Goal: Information Seeking & Learning: Learn about a topic

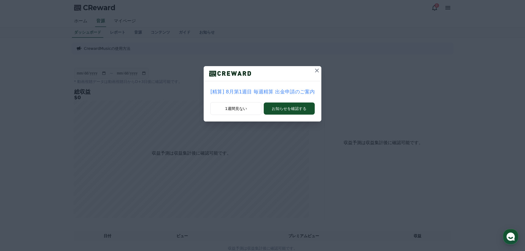
click at [316, 70] on icon at bounding box center [317, 70] width 7 height 7
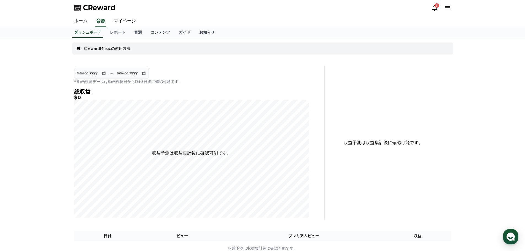
click at [79, 20] on link "ホーム" at bounding box center [81, 21] width 22 height 12
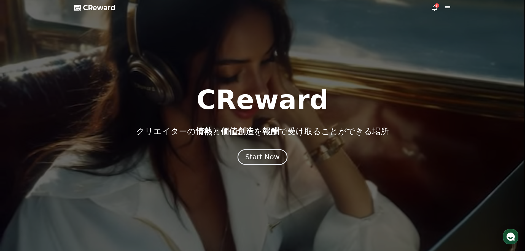
click at [255, 156] on div "Start Now" at bounding box center [262, 156] width 34 height 9
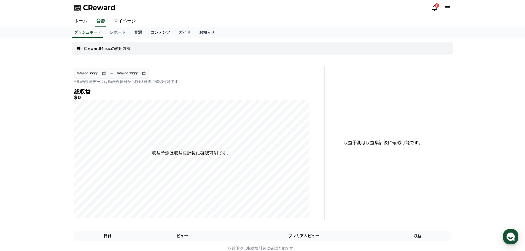
click at [152, 35] on link "コンテンツ" at bounding box center [160, 32] width 28 height 10
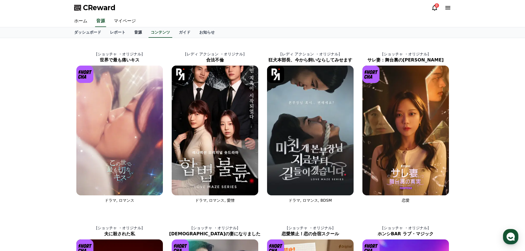
click at [130, 33] on link "音源" at bounding box center [138, 32] width 17 height 10
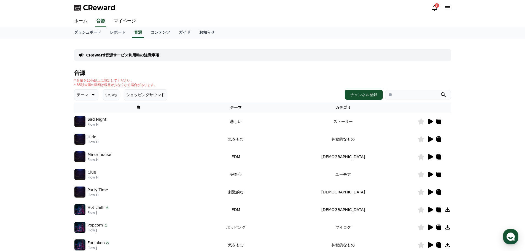
click at [429, 121] on icon at bounding box center [430, 122] width 5 height 6
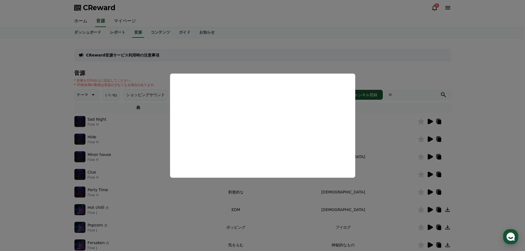
click at [264, 55] on button "close modal" at bounding box center [262, 125] width 525 height 251
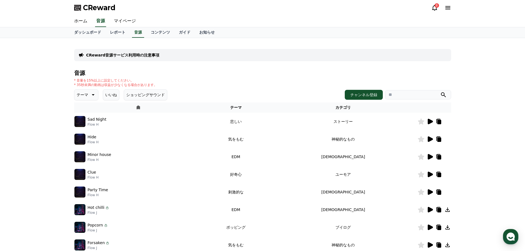
click at [428, 138] on icon at bounding box center [430, 140] width 5 height 6
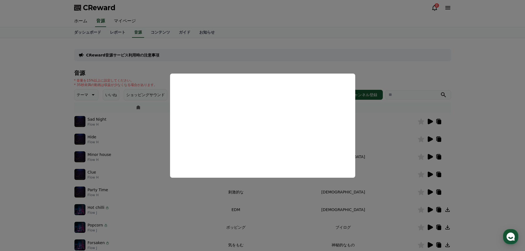
click at [275, 62] on button "close modal" at bounding box center [262, 125] width 525 height 251
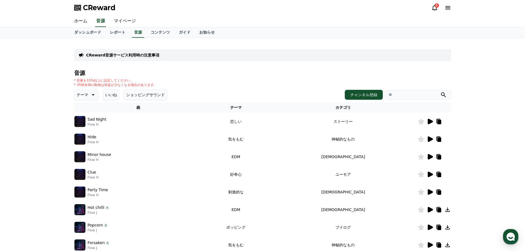
click at [432, 175] on icon at bounding box center [430, 175] width 5 height 6
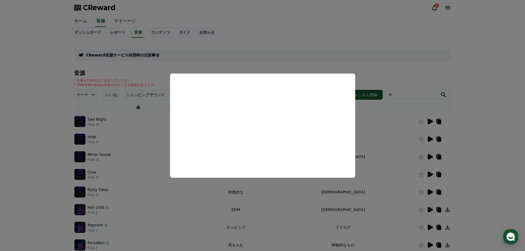
click at [270, 54] on button "close modal" at bounding box center [262, 125] width 525 height 251
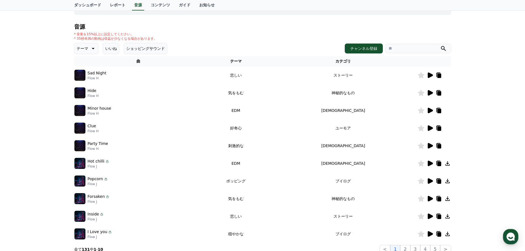
scroll to position [55, 0]
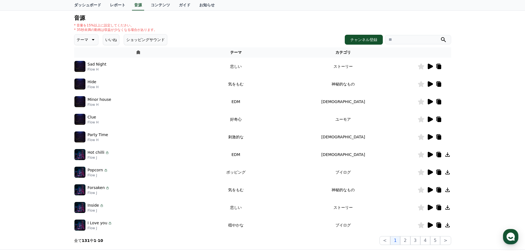
click at [429, 172] on icon at bounding box center [430, 173] width 5 height 6
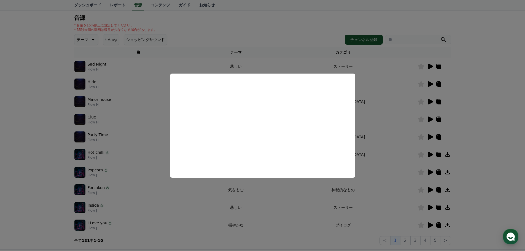
click at [248, 28] on button "close modal" at bounding box center [262, 125] width 525 height 251
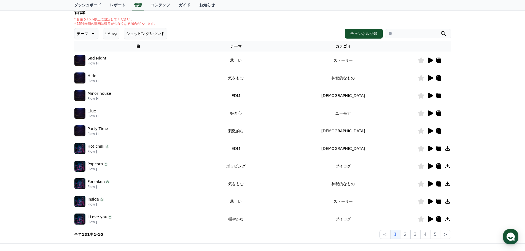
scroll to position [0, 0]
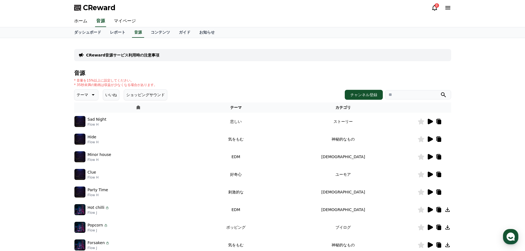
click at [84, 96] on p "テーマ" at bounding box center [83, 95] width 12 height 8
click at [87, 114] on button "明るい" at bounding box center [83, 112] width 16 height 12
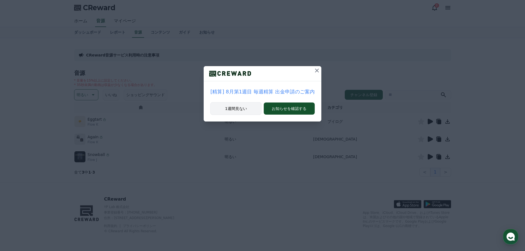
click at [240, 111] on button "1週間見ない" at bounding box center [235, 108] width 51 height 13
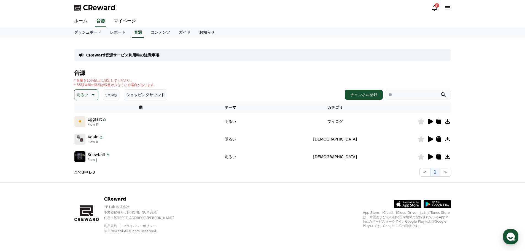
click at [430, 122] on icon at bounding box center [430, 122] width 5 height 6
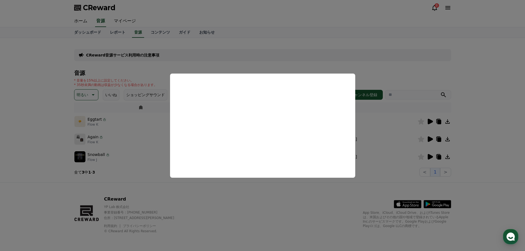
click at [294, 44] on button "close modal" at bounding box center [262, 125] width 525 height 251
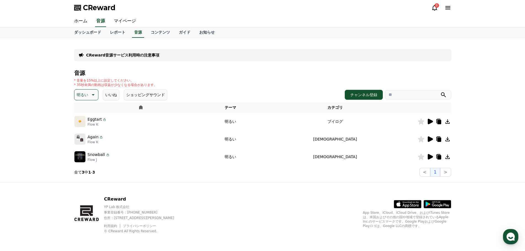
click at [428, 139] on icon at bounding box center [430, 139] width 7 height 7
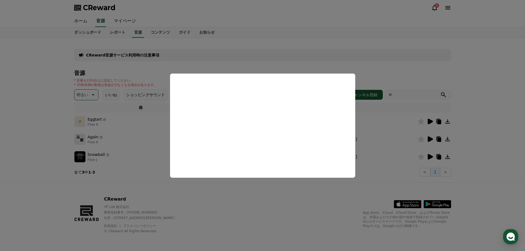
click at [298, 52] on button "close modal" at bounding box center [262, 125] width 525 height 251
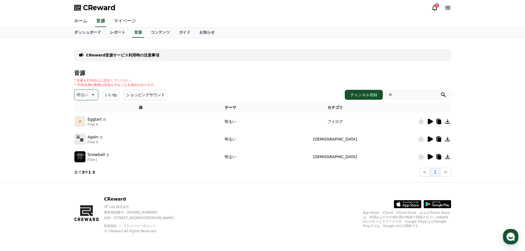
drag, startPoint x: 440, startPoint y: 158, endPoint x: 418, endPoint y: 158, distance: 22.1
click at [418, 158] on div at bounding box center [434, 157] width 33 height 7
click at [431, 157] on icon at bounding box center [430, 157] width 5 height 6
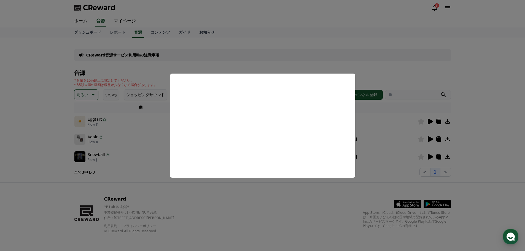
click at [297, 51] on button "close modal" at bounding box center [262, 125] width 525 height 251
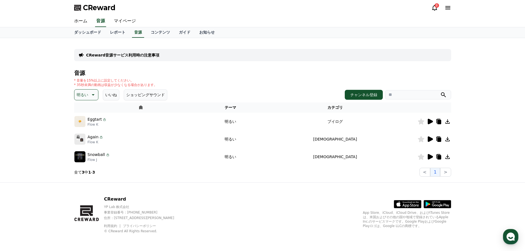
click at [435, 9] on icon at bounding box center [435, 7] width 7 height 7
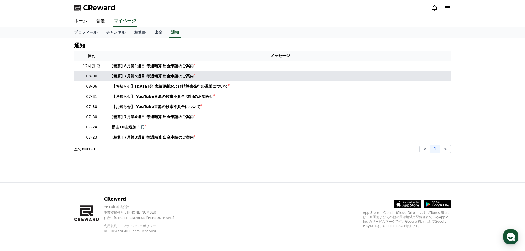
click at [172, 75] on div "[精算] 7月第5週目 毎週精算 出金申請のご案内" at bounding box center [153, 76] width 82 height 6
